Goal: Task Accomplishment & Management: Use online tool/utility

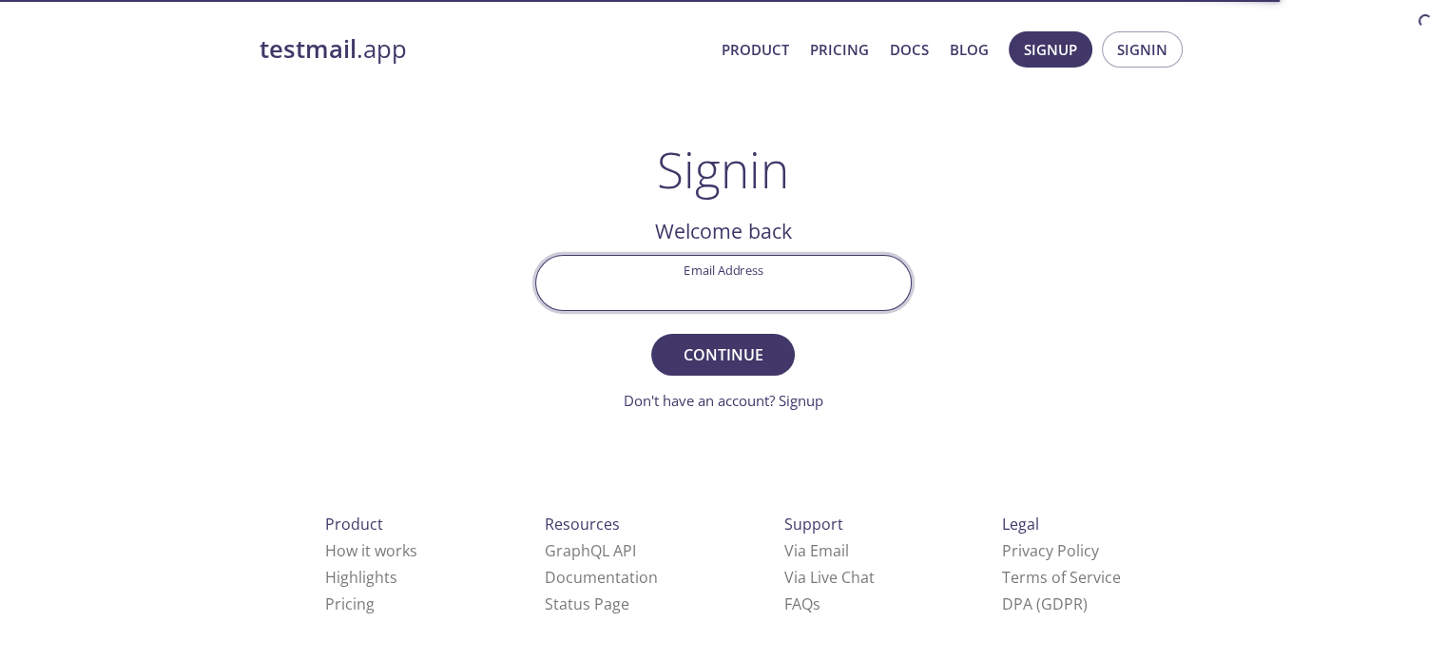
drag, startPoint x: 0, startPoint y: 0, endPoint x: 787, endPoint y: 281, distance: 835.8
click at [787, 281] on input "Email Address" at bounding box center [723, 283] width 375 height 54
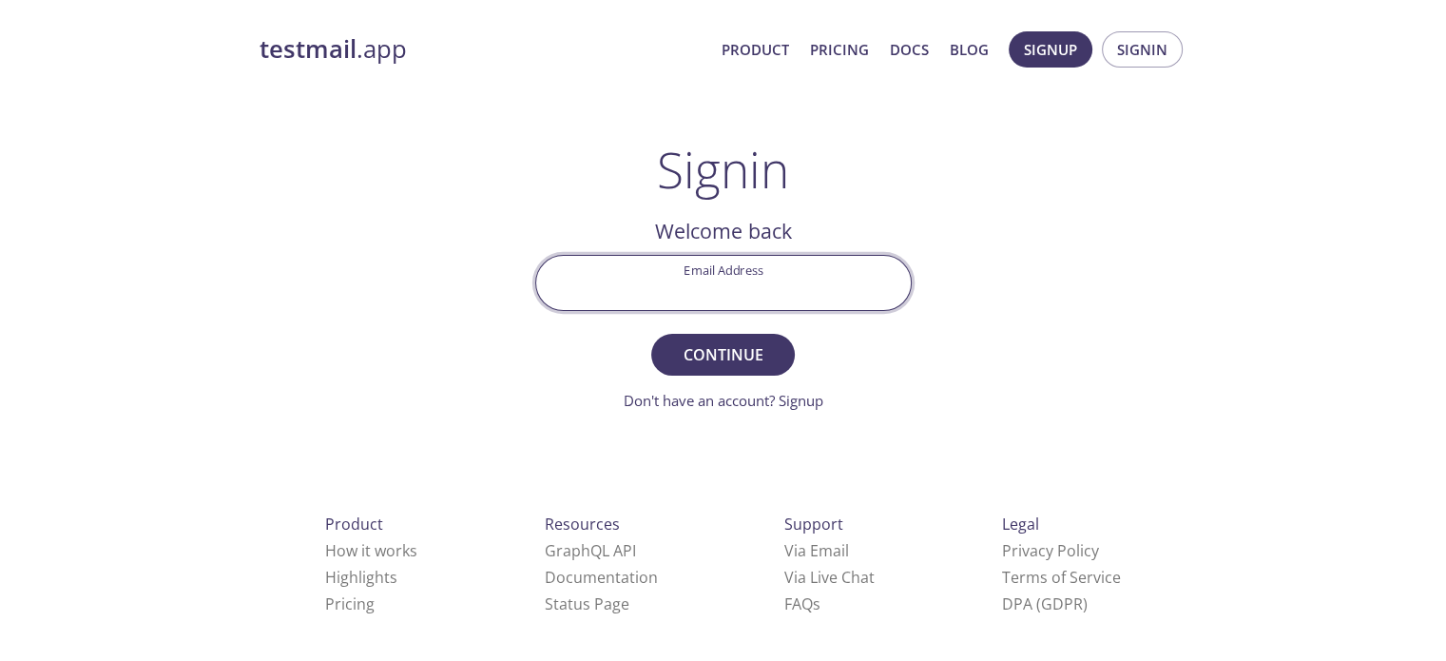
click at [855, 253] on div "Email Address" at bounding box center [724, 282] width 392 height 71
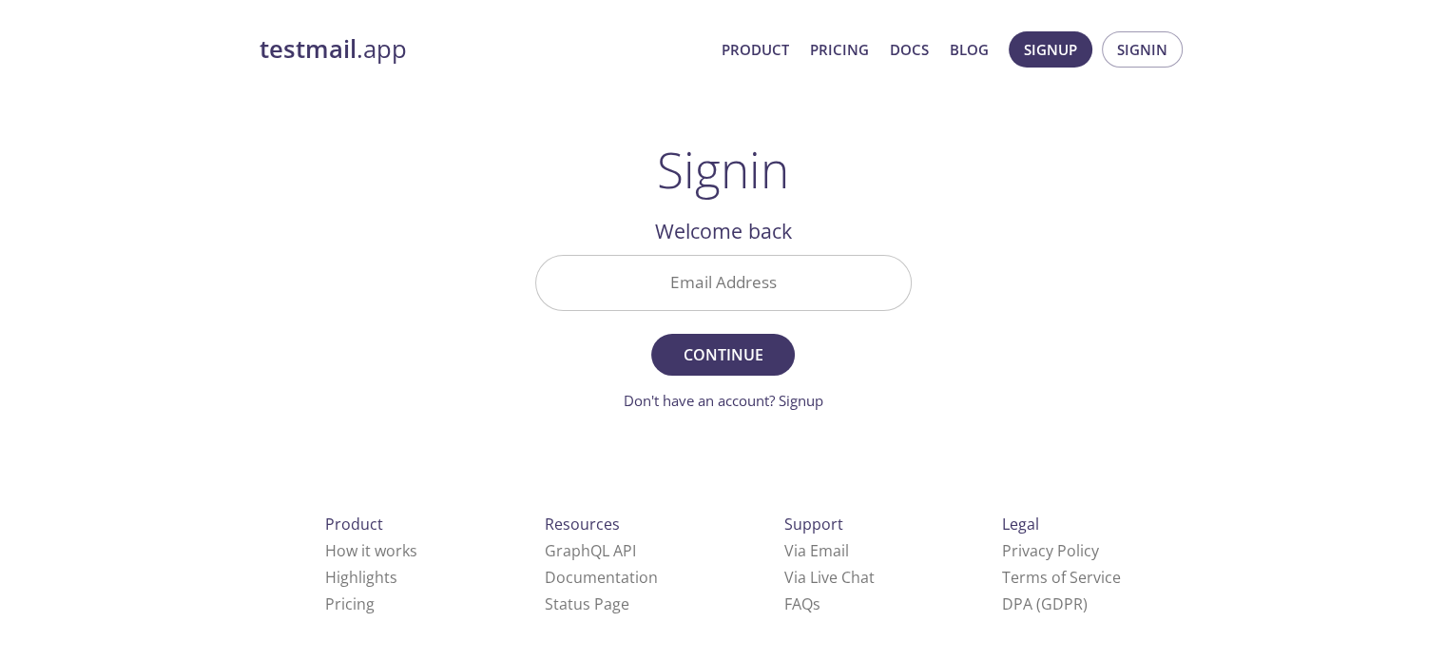
click at [913, 216] on main "Signin Welcome back Email Address Continue Don't have an account? Signup Check …" at bounding box center [724, 276] width 422 height 271
click at [841, 288] on input "Email Address" at bounding box center [723, 283] width 375 height 54
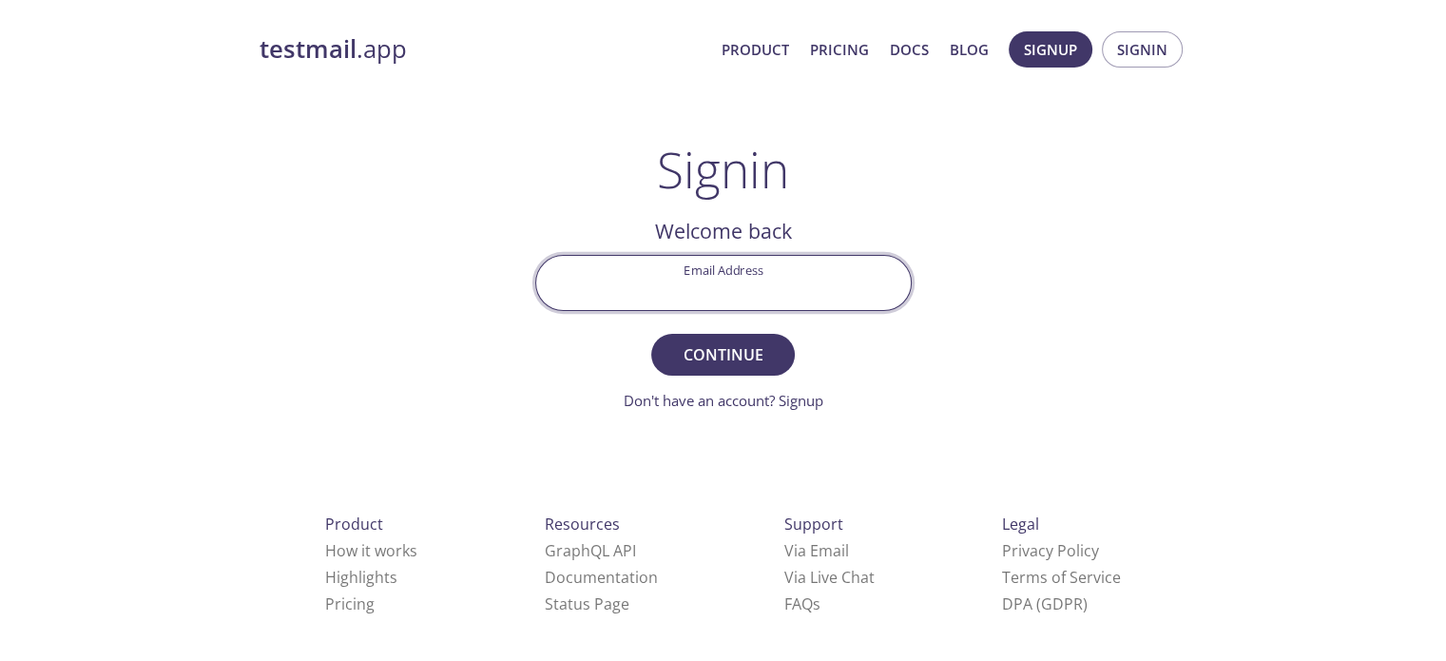
type input "b"
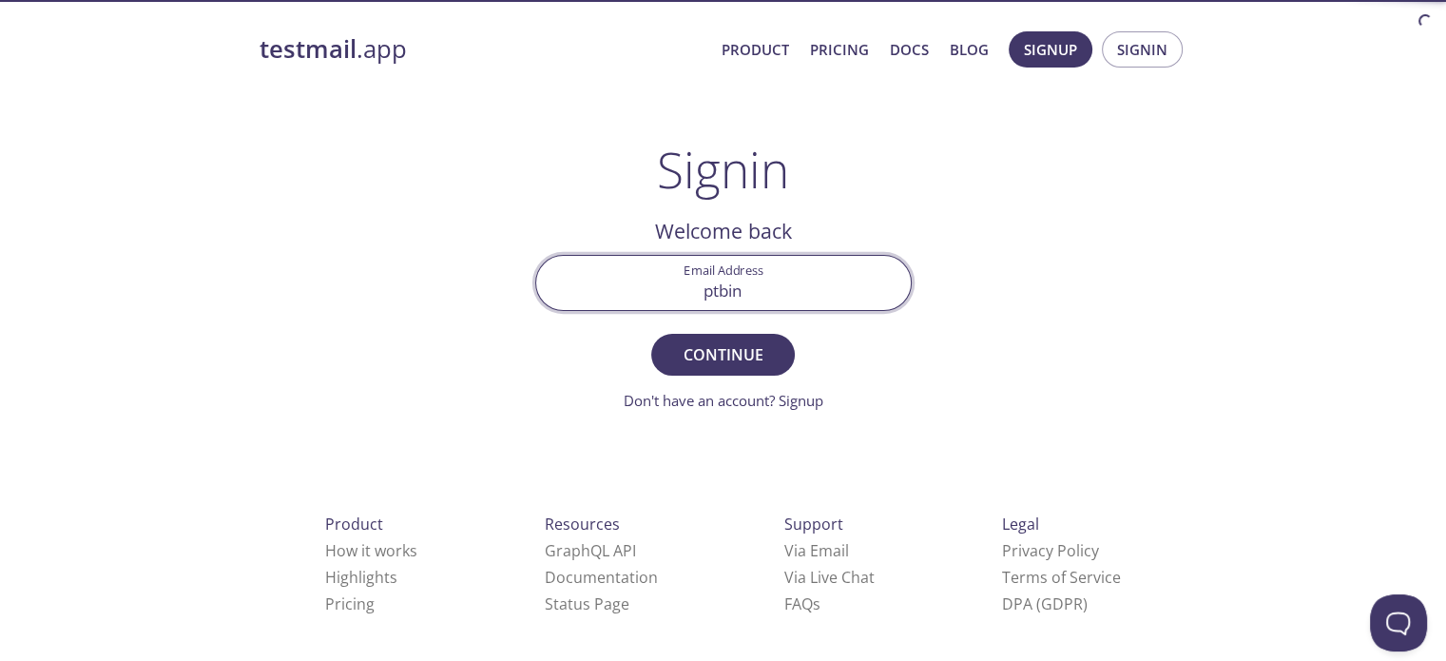
type input "[EMAIL_ADDRESS][DOMAIN_NAME]"
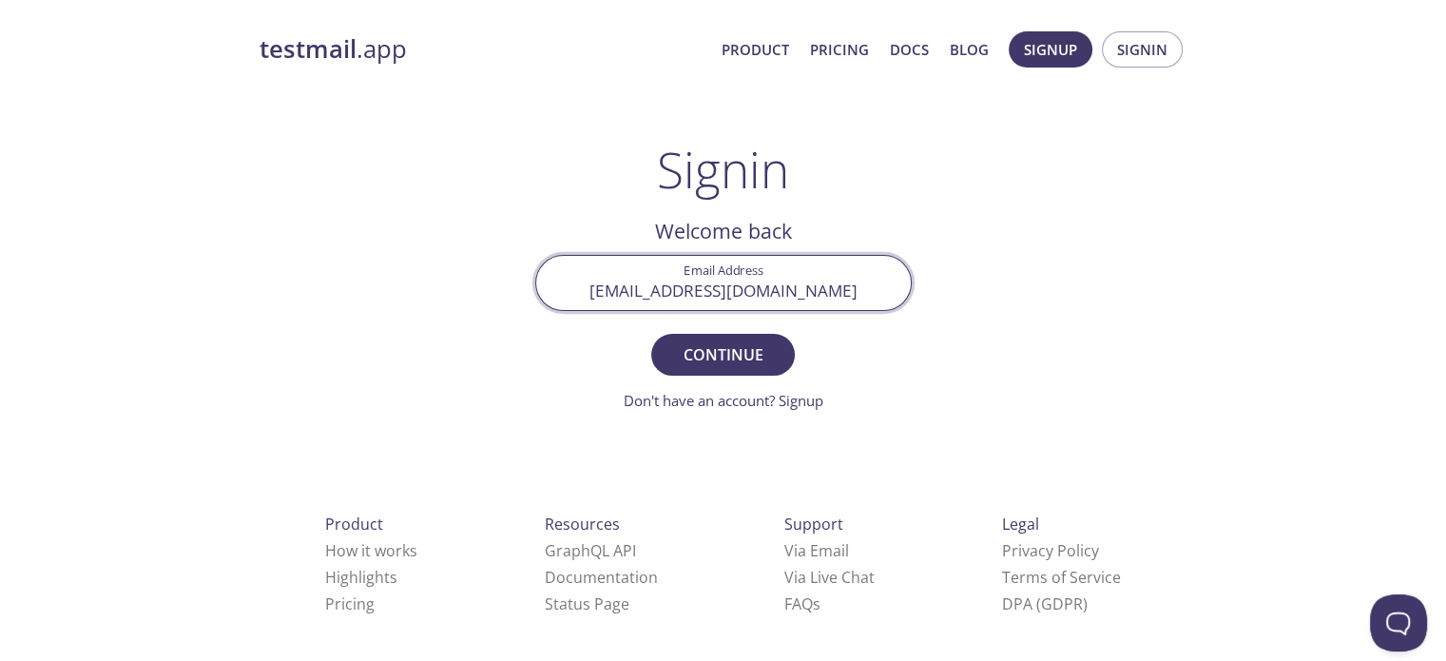
click at [651, 334] on button "Continue" at bounding box center [722, 355] width 143 height 42
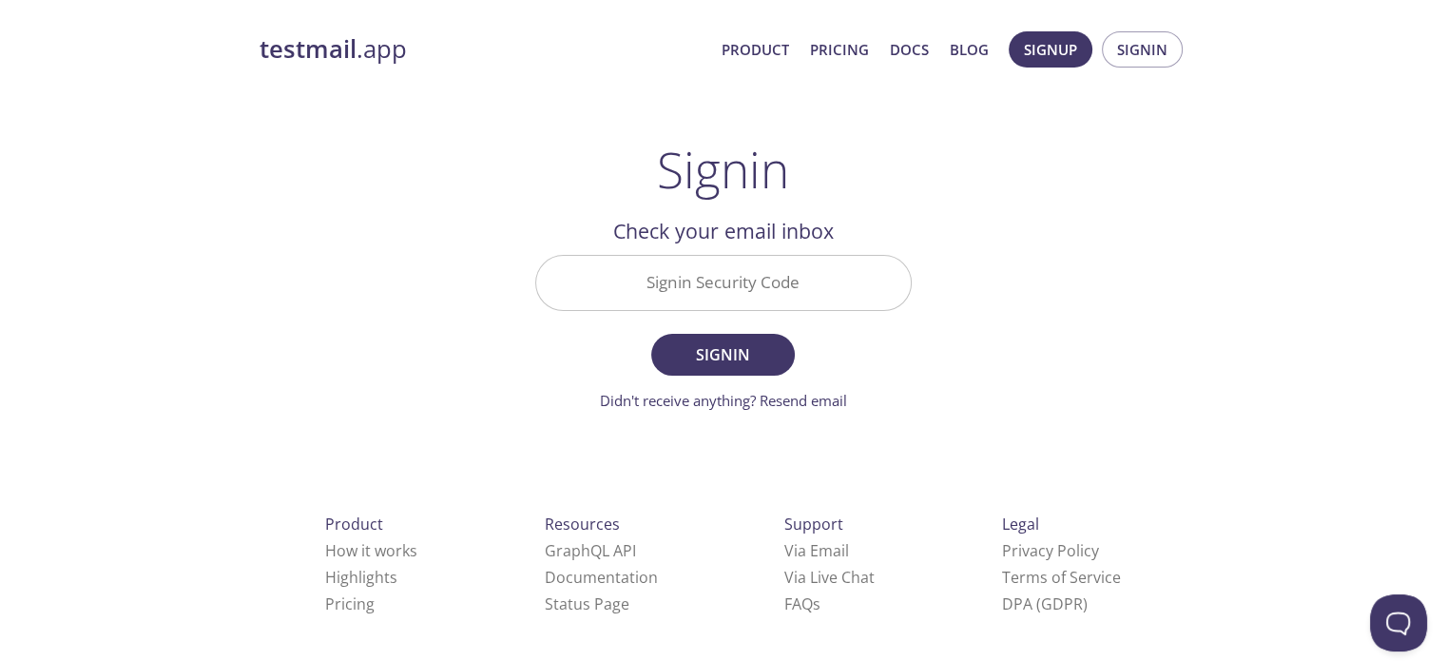
click at [665, 270] on input "Signin Security Code" at bounding box center [723, 283] width 375 height 54
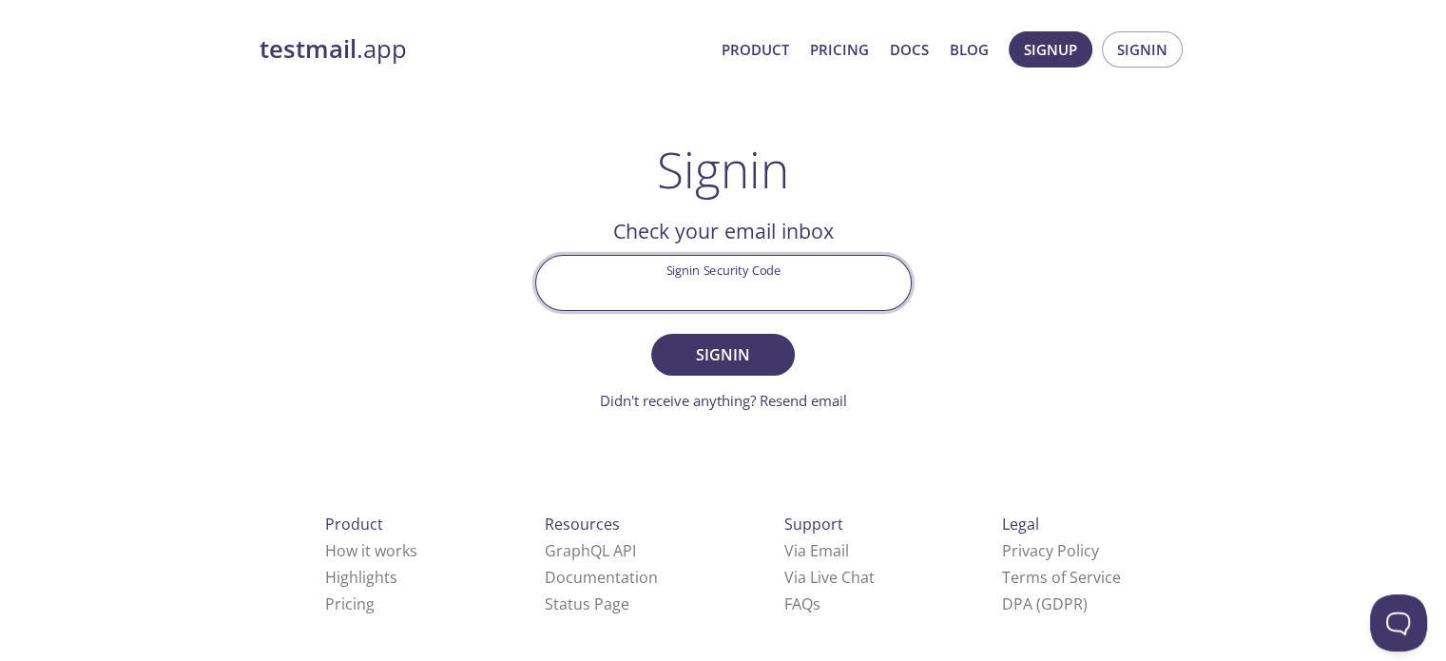
paste input "ZDQM7ZC"
type input "ZDQM7ZC"
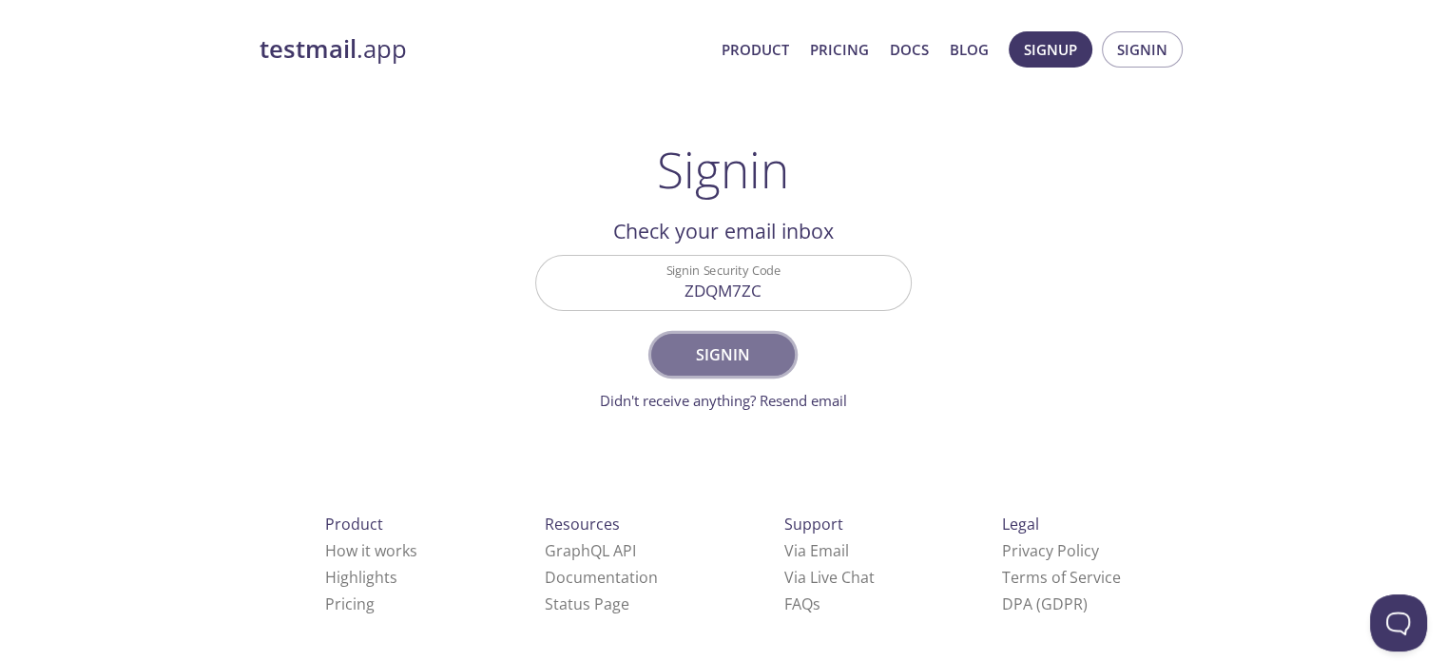
click at [783, 358] on button "Signin" at bounding box center [722, 355] width 143 height 42
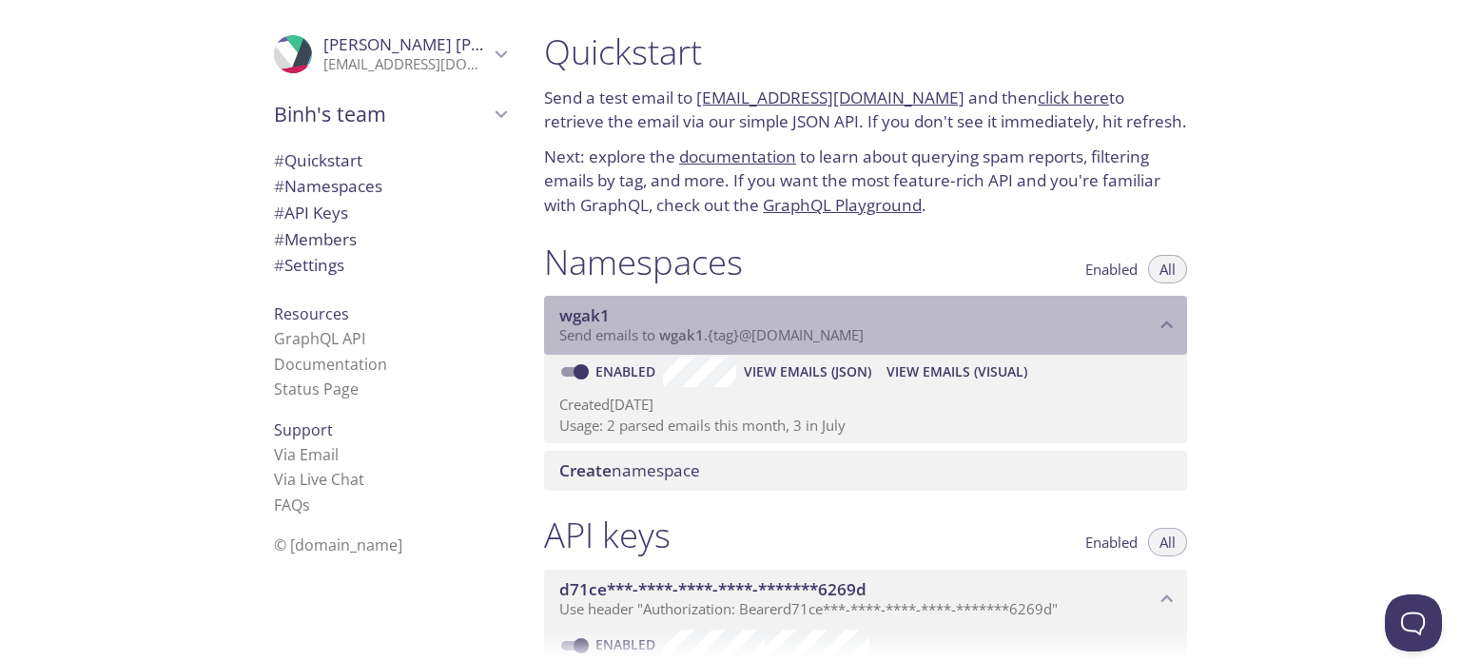
drag, startPoint x: 649, startPoint y: 340, endPoint x: 780, endPoint y: 330, distance: 130.7
click at [742, 330] on span "Send emails to wgak1 . {tag} @[DOMAIN_NAME]" at bounding box center [711, 334] width 304 height 19
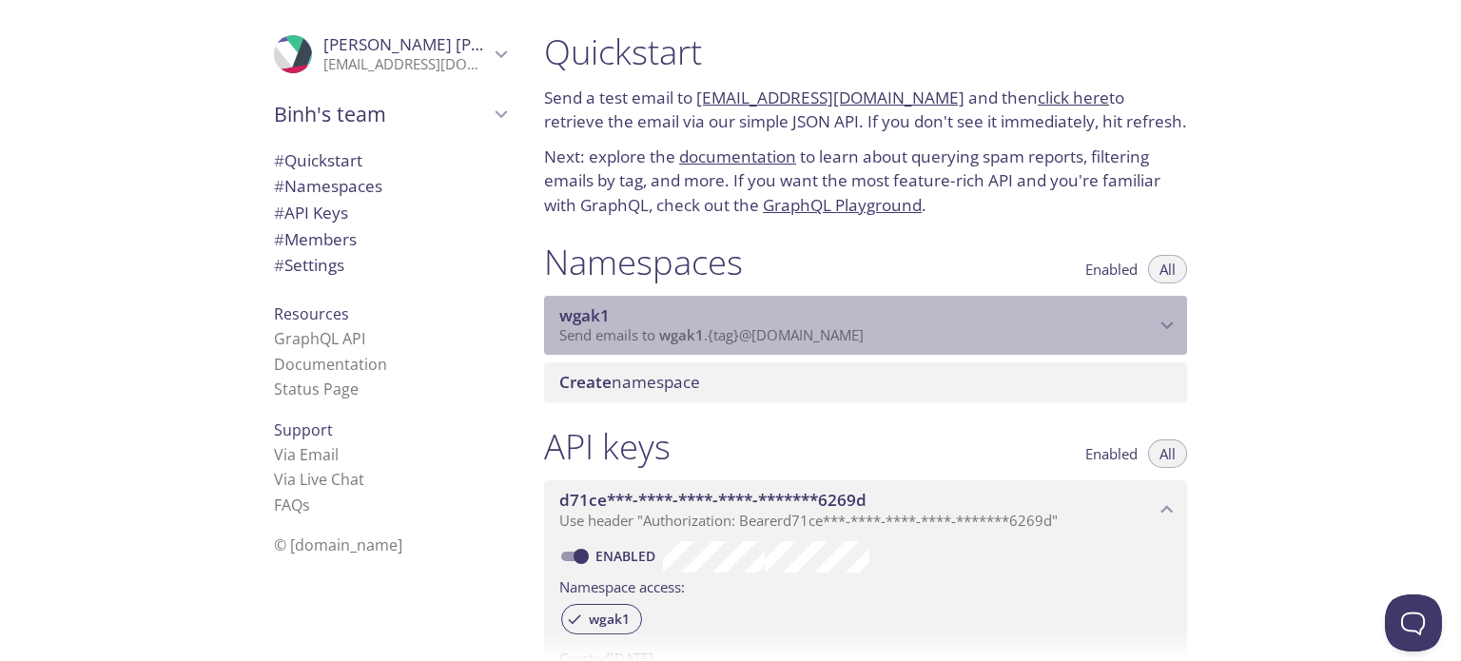
drag, startPoint x: 780, startPoint y: 330, endPoint x: 1111, endPoint y: 339, distance: 331.0
click at [1061, 337] on p "Send emails to wgak1 . {tag} @[DOMAIN_NAME]" at bounding box center [856, 335] width 595 height 19
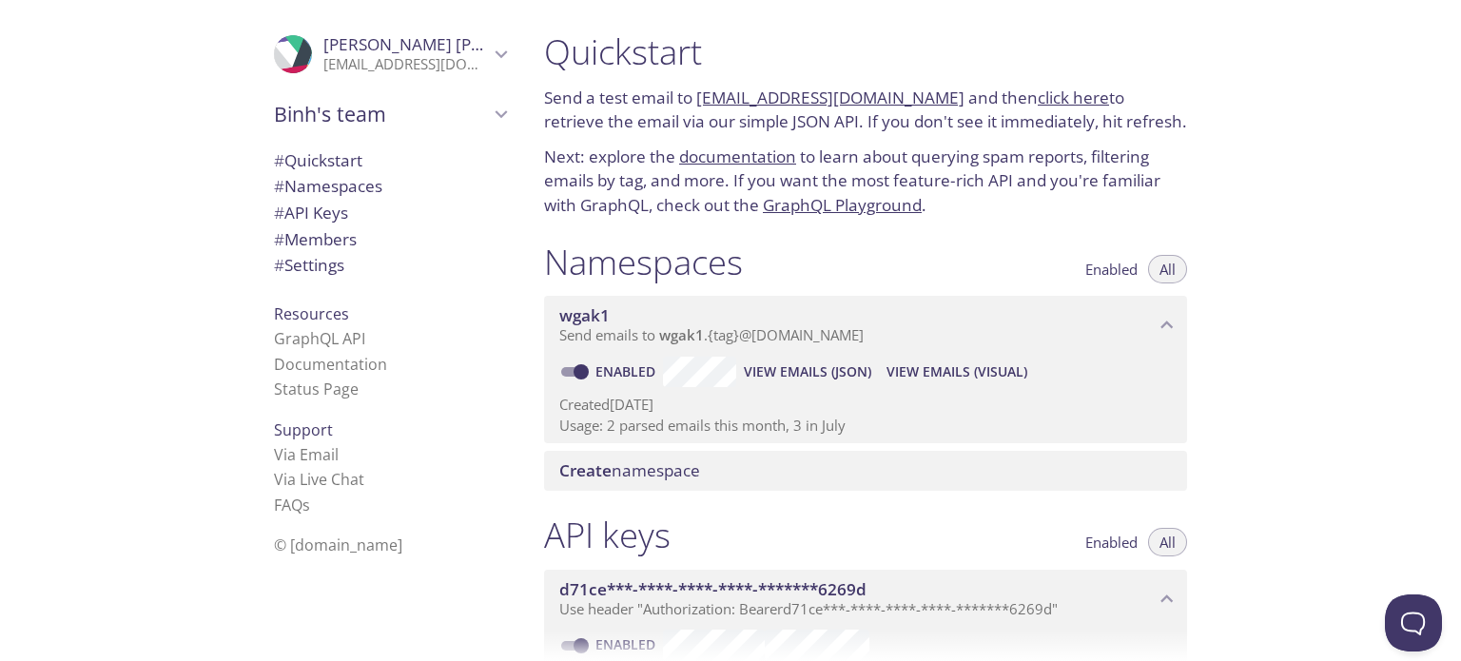
drag, startPoint x: 892, startPoint y: 339, endPoint x: 666, endPoint y: 246, distance: 244.7
click at [666, 246] on div "Namespaces Enabled All wgak1 Send emails to wgak1 . {tag} @[DOMAIN_NAME] Enable…" at bounding box center [865, 366] width 673 height 274
click at [663, 340] on span "wgak1" at bounding box center [681, 334] width 45 height 19
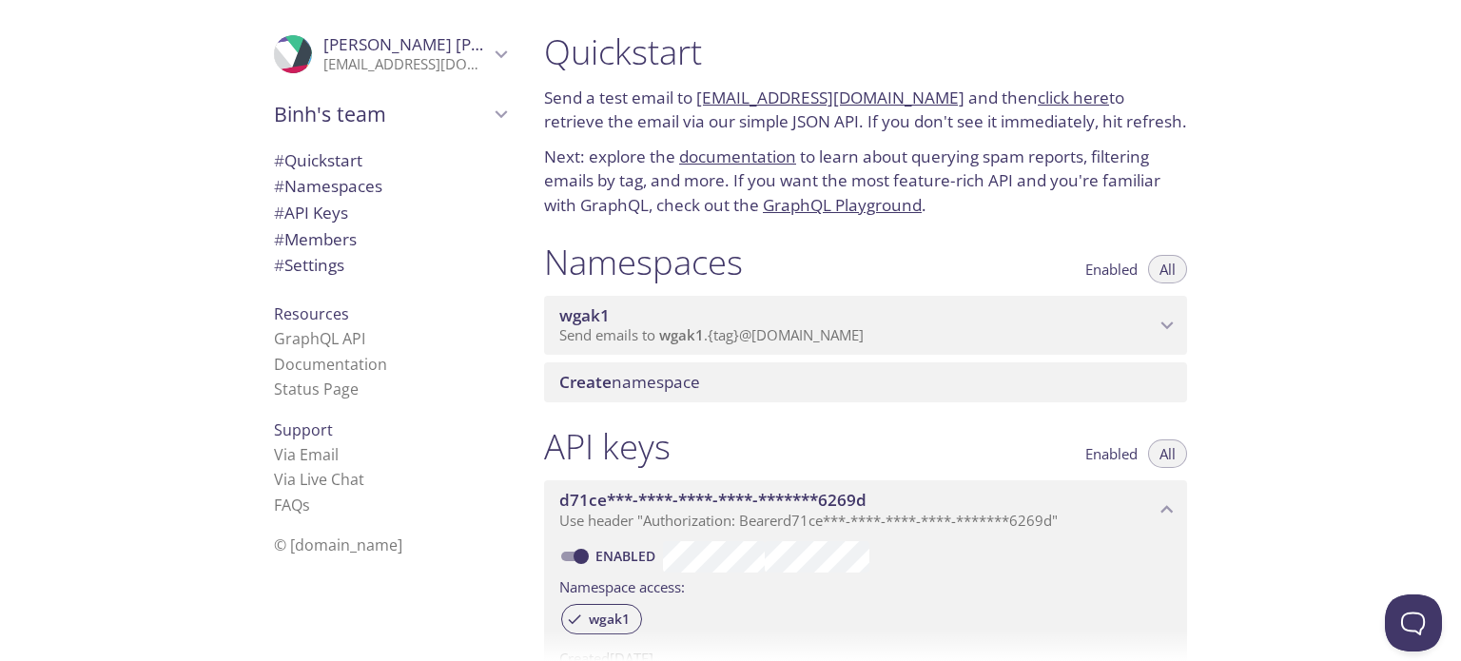
click at [663, 340] on span "wgak1" at bounding box center [681, 334] width 45 height 19
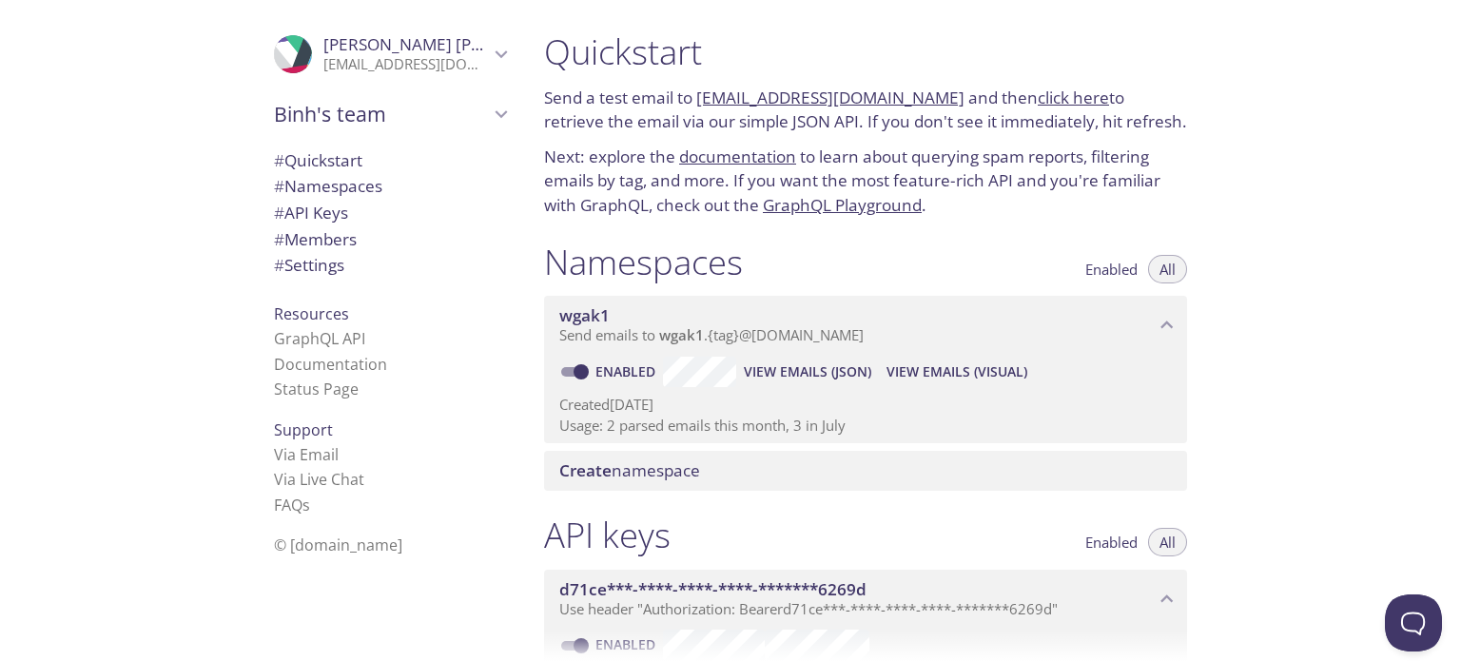
drag, startPoint x: 706, startPoint y: 86, endPoint x: 932, endPoint y: 106, distance: 227.2
click at [932, 106] on div "Quickstart Send a test email to [EMAIL_ADDRESS][DOMAIN_NAME] and then click her…" at bounding box center [865, 124] width 673 height 210
copy link "[EMAIL_ADDRESS][DOMAIN_NAME]"
click at [991, 143] on div "Quickstart Send a test email to [EMAIL_ADDRESS][DOMAIN_NAME] and then click her…" at bounding box center [865, 124] width 673 height 210
click at [1033, 86] on p "Send a test email to [EMAIL_ADDRESS][DOMAIN_NAME] and then click here to retrie…" at bounding box center [865, 110] width 643 height 48
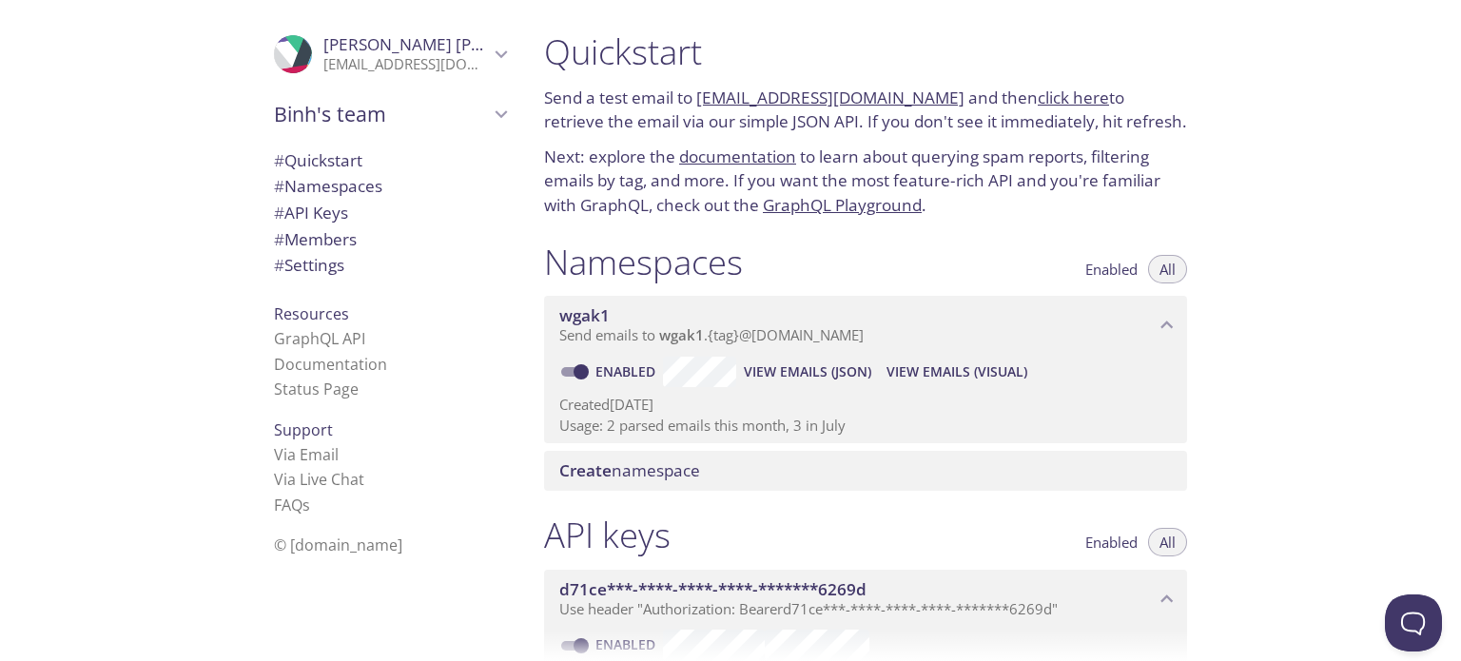
click at [1037, 95] on link "click here" at bounding box center [1072, 98] width 71 height 22
